Goal: Task Accomplishment & Management: Manage account settings

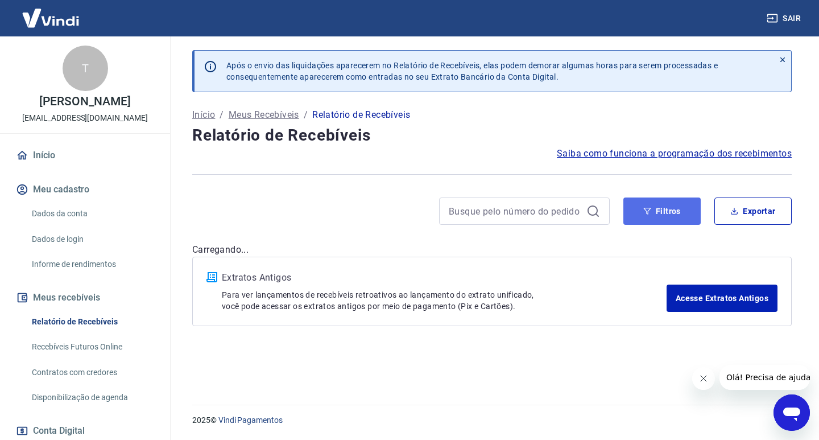
click at [674, 221] on button "Filtros" at bounding box center [662, 210] width 77 height 27
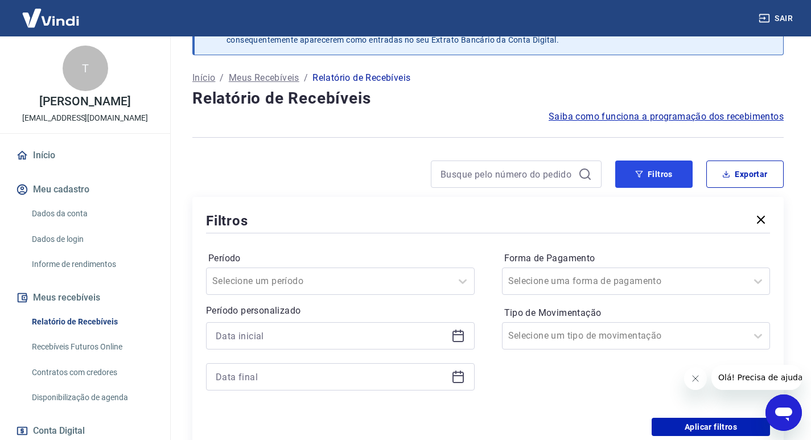
scroll to position [57, 0]
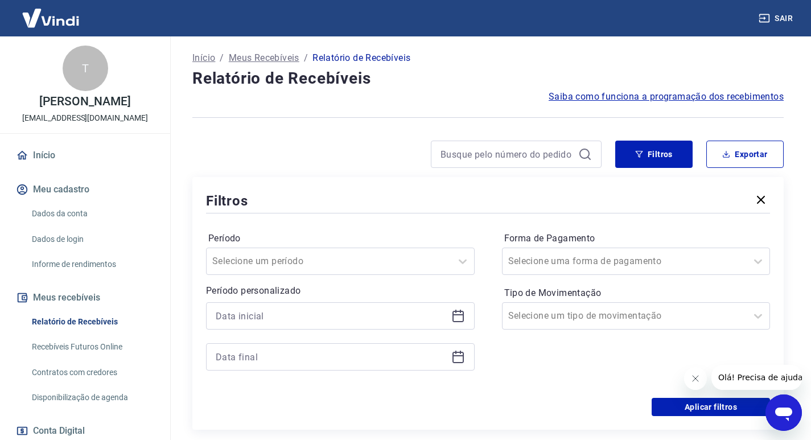
click at [462, 323] on div at bounding box center [340, 315] width 269 height 27
click at [459, 318] on icon at bounding box center [458, 316] width 14 height 14
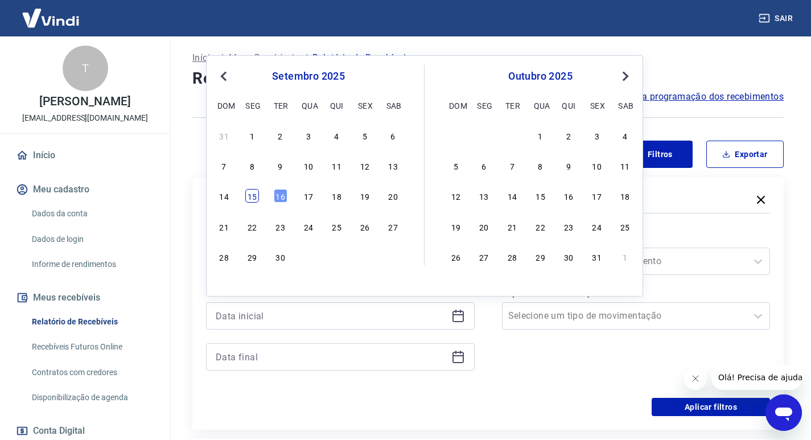
click at [252, 195] on div "15" at bounding box center [252, 196] width 14 height 14
type input "[DATE]"
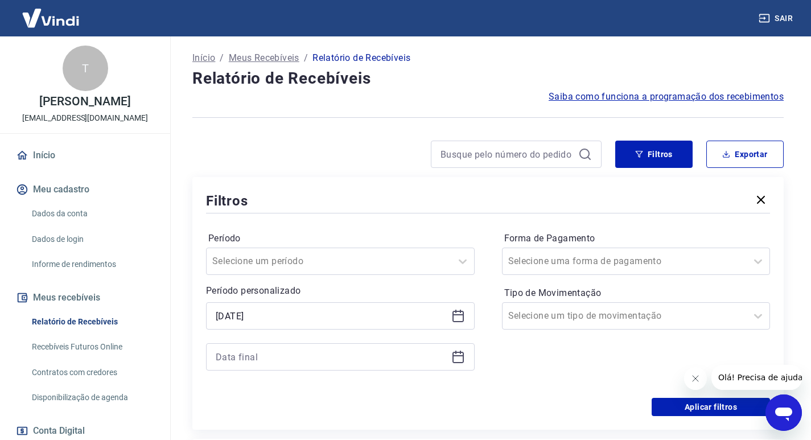
click at [463, 356] on icon at bounding box center [457, 357] width 11 height 11
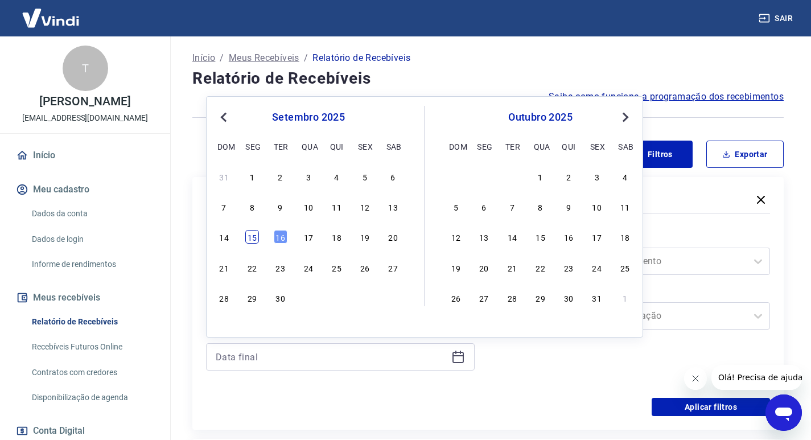
click at [256, 236] on div "15" at bounding box center [252, 237] width 14 height 14
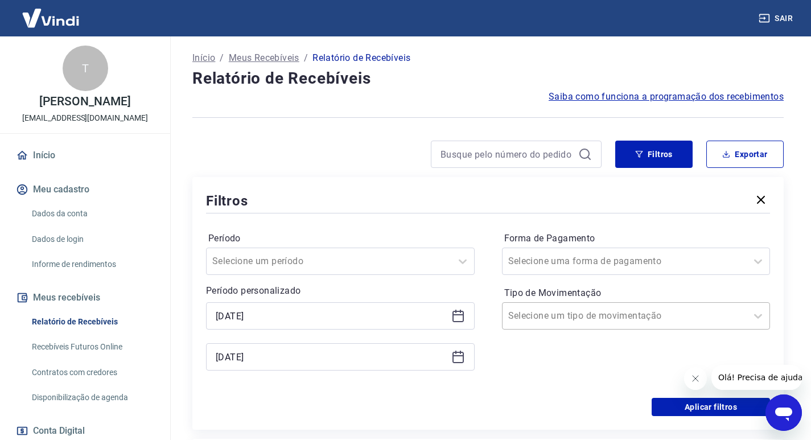
type input "[DATE]"
click at [697, 381] on icon "Fechar mensagem da empresa" at bounding box center [695, 379] width 6 height 6
click at [732, 320] on div at bounding box center [624, 316] width 233 height 16
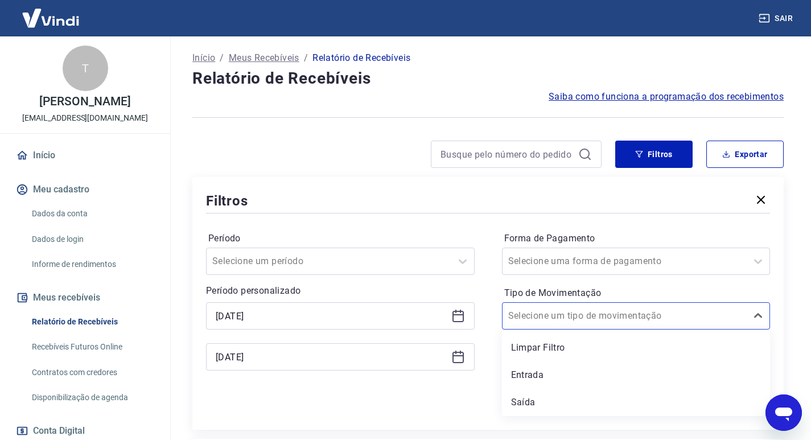
click at [554, 377] on div "Entrada" at bounding box center [636, 375] width 269 height 23
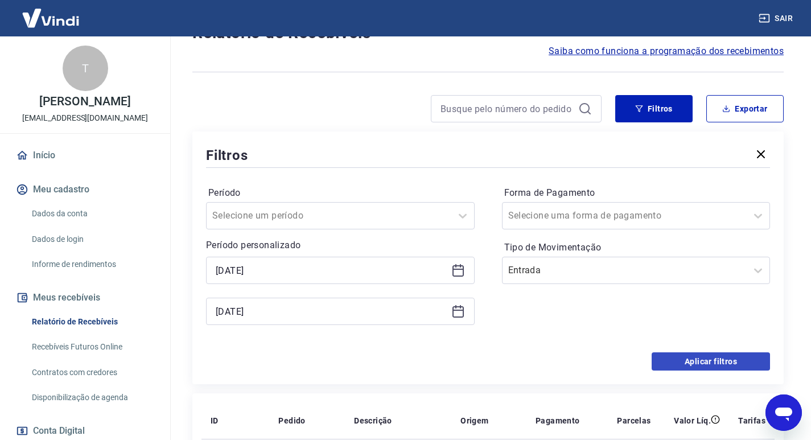
scroll to position [114, 0]
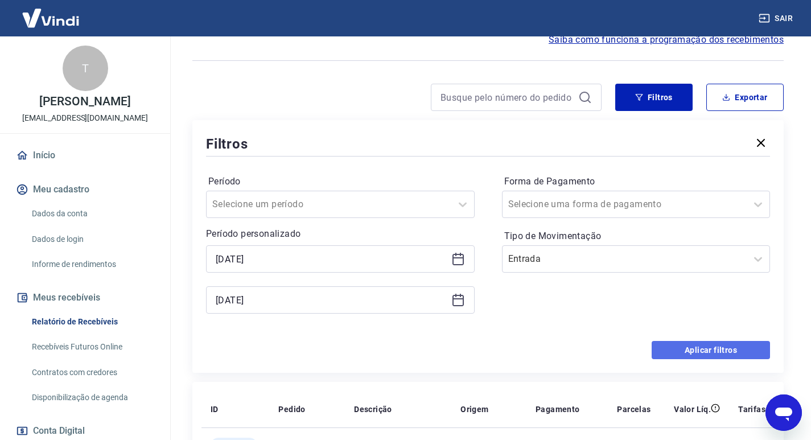
click at [668, 348] on button "Aplicar filtros" at bounding box center [711, 350] width 118 height 18
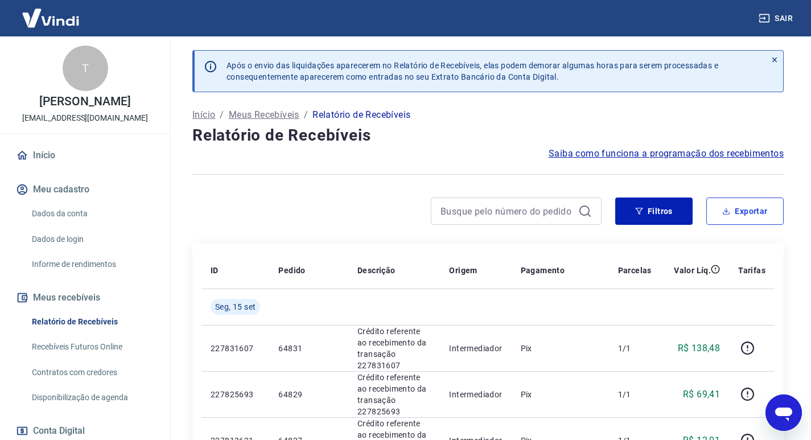
click at [751, 207] on button "Exportar" at bounding box center [744, 210] width 77 height 27
type input "[DATE]"
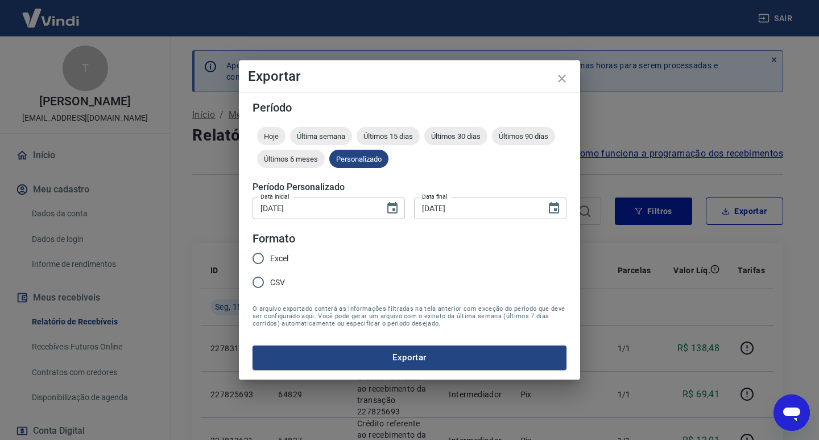
click at [274, 279] on span "CSV" at bounding box center [277, 283] width 15 height 12
click at [270, 279] on input "CSV" at bounding box center [258, 282] width 24 height 24
radio input "true"
click at [383, 357] on button "Exportar" at bounding box center [410, 357] width 314 height 24
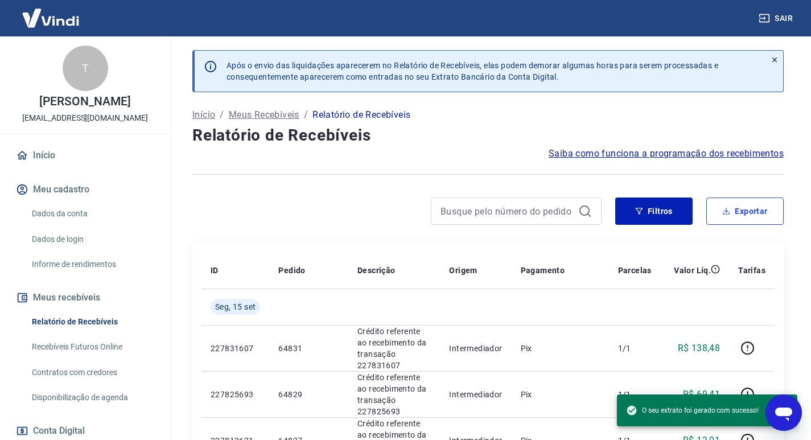
drag, startPoint x: 749, startPoint y: 217, endPoint x: 740, endPoint y: 217, distance: 9.1
click at [749, 217] on button "Exportar" at bounding box center [744, 210] width 77 height 27
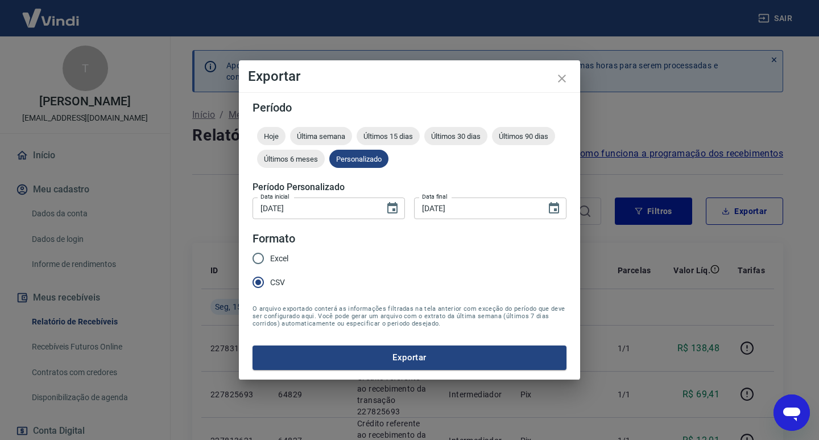
click at [266, 265] on input "Excel" at bounding box center [258, 258] width 24 height 24
radio input "true"
drag, startPoint x: 423, startPoint y: 361, endPoint x: 432, endPoint y: 358, distance: 9.7
click at [423, 361] on button "Exportar" at bounding box center [410, 357] width 314 height 24
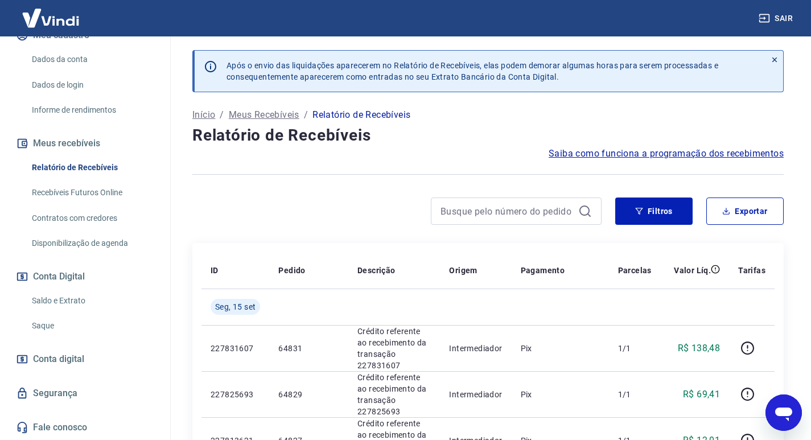
scroll to position [166, 0]
click at [67, 329] on link "Saque" at bounding box center [91, 325] width 129 height 23
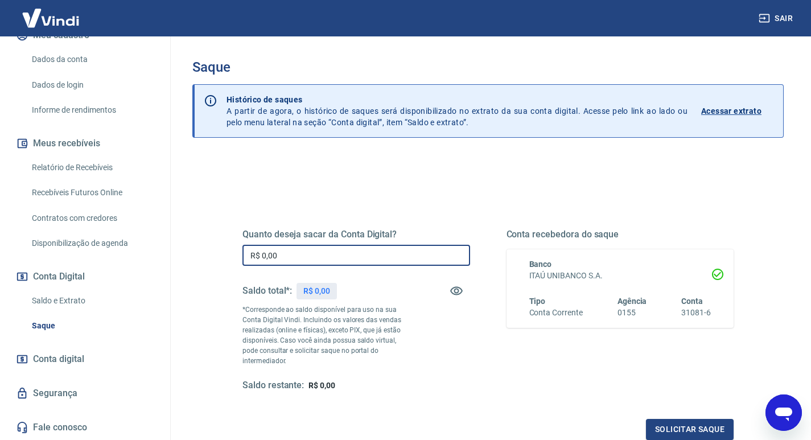
click at [341, 258] on input "R$ 0,00" at bounding box center [356, 255] width 228 height 21
type input "R$ 8.420,87"
click at [711, 419] on button "Solicitar saque" at bounding box center [690, 429] width 88 height 21
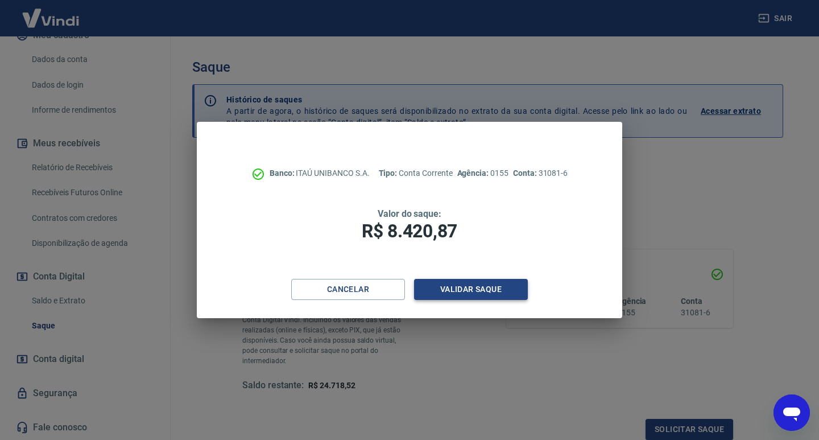
click at [445, 283] on button "Validar saque" at bounding box center [471, 289] width 114 height 21
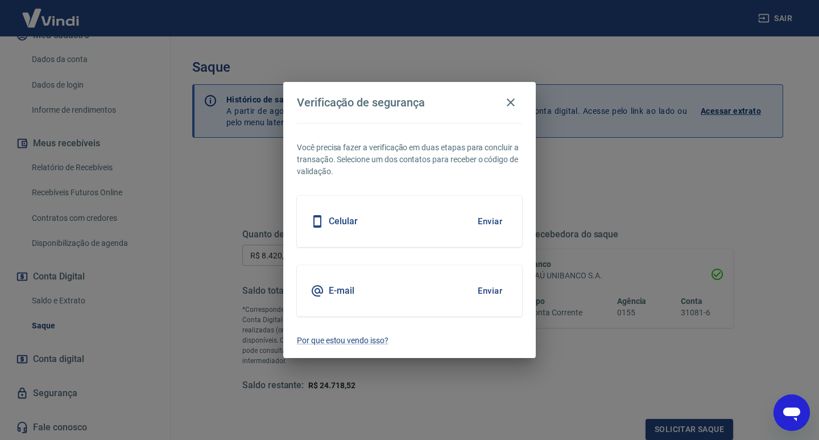
click at [486, 294] on button "Enviar" at bounding box center [490, 291] width 37 height 24
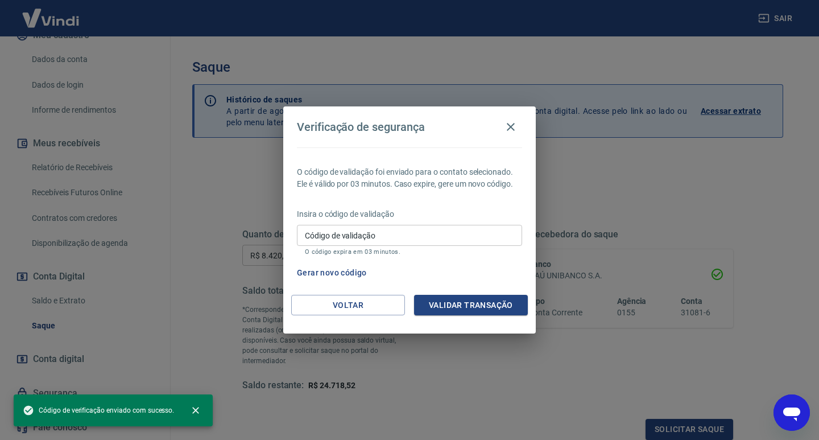
click at [480, 233] on input "Código de validação" at bounding box center [409, 235] width 225 height 21
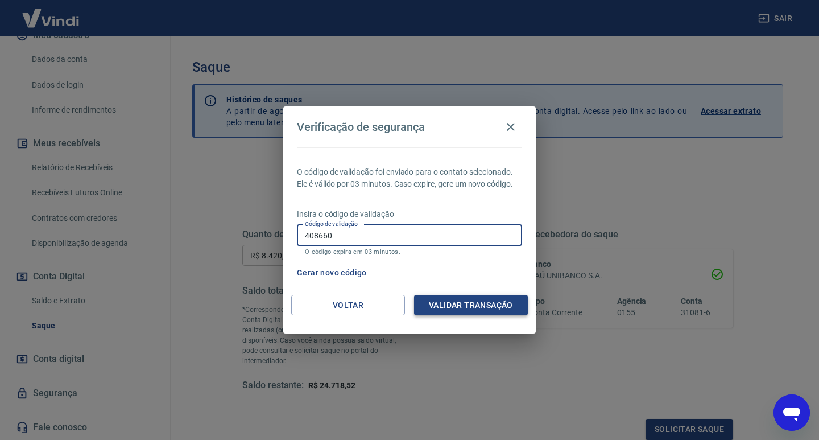
type input "408660"
click at [474, 307] on button "Validar transação" at bounding box center [471, 305] width 114 height 21
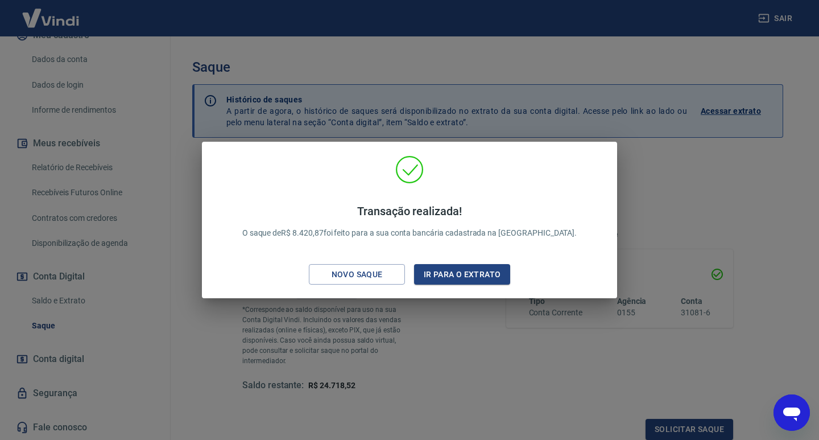
click at [356, 262] on div "Transação realizada! O saque de R$ 8.420,87 foi feito para a sua conta bancária…" at bounding box center [409, 222] width 397 height 134
click at [362, 271] on div "Novo saque" at bounding box center [357, 274] width 79 height 14
